Goal: Transaction & Acquisition: Subscribe to service/newsletter

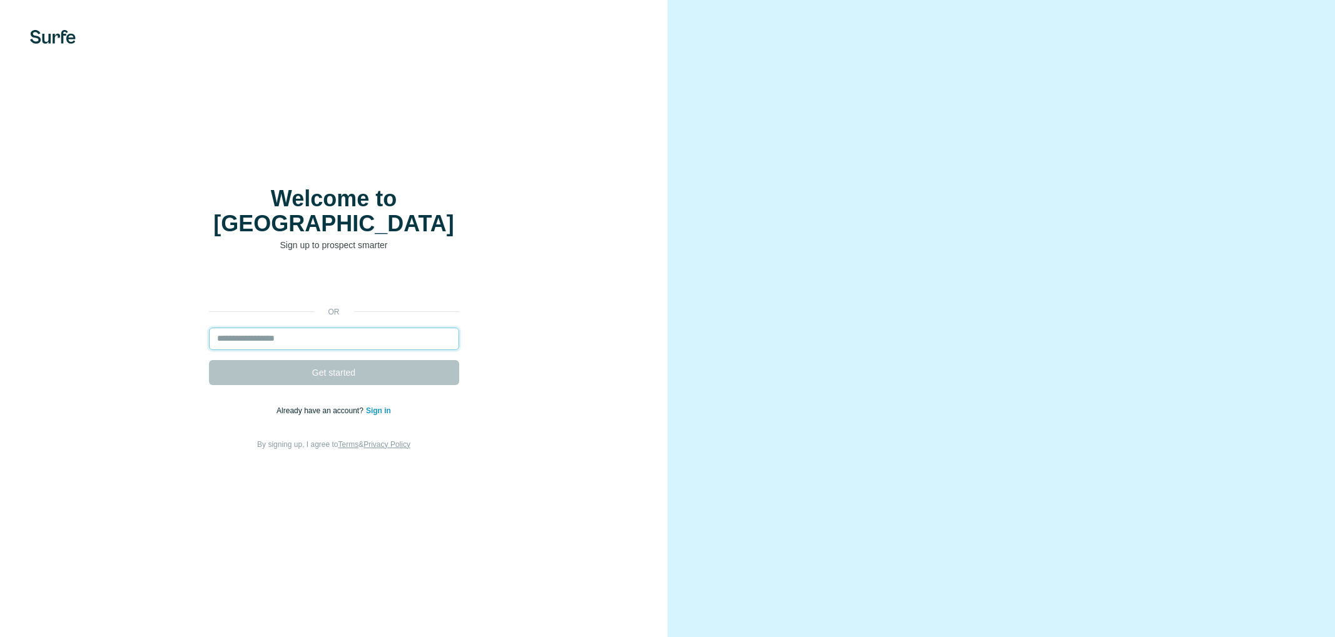
click at [289, 328] on input "email" at bounding box center [334, 339] width 250 height 23
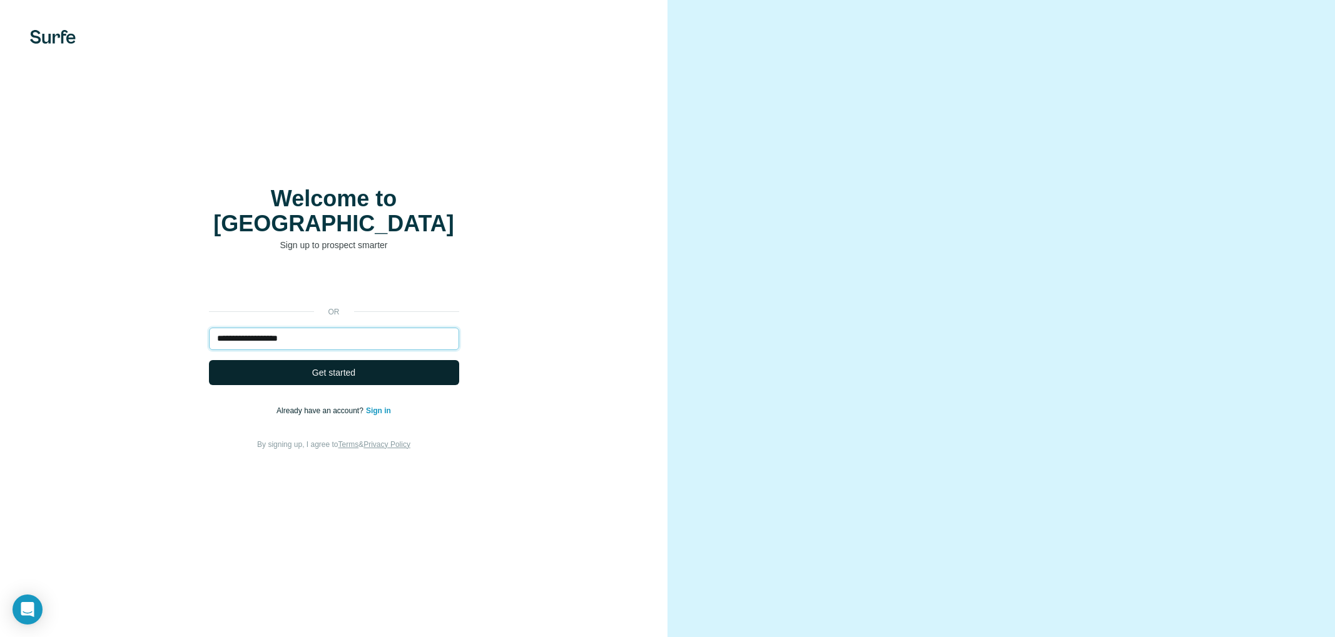
type input "**********"
click at [349, 367] on span "Get started" at bounding box center [333, 373] width 43 height 13
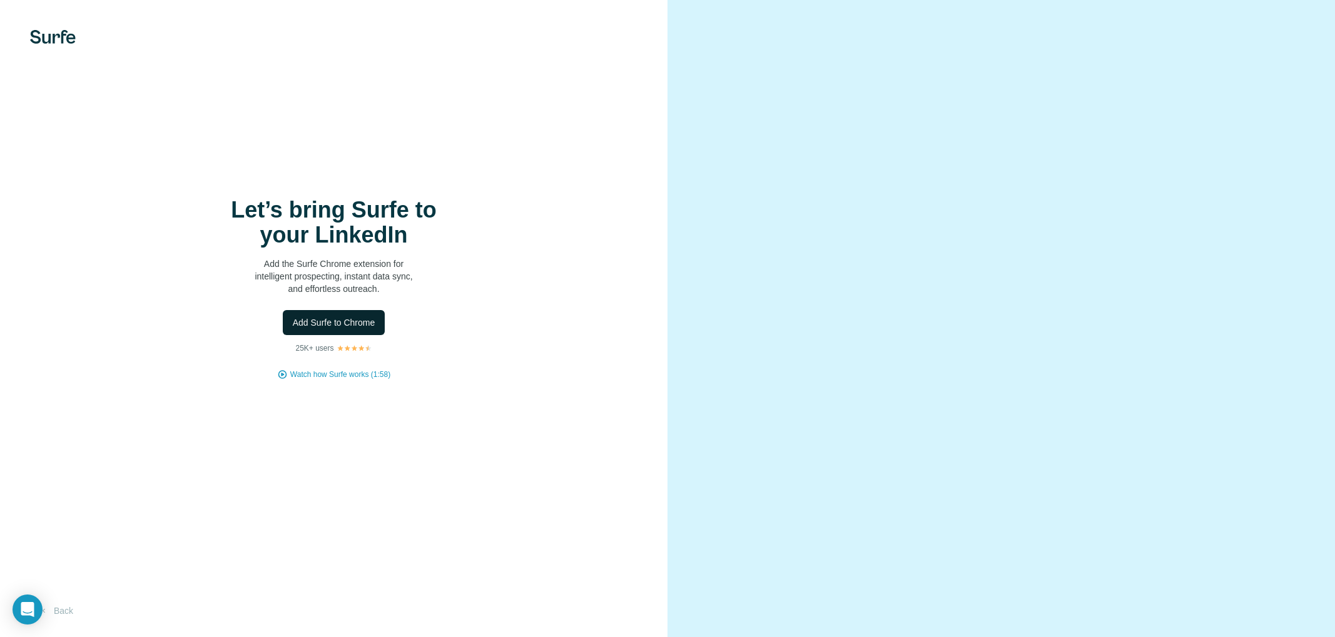
click at [342, 328] on span "Add Surfe to Chrome" at bounding box center [334, 323] width 83 height 13
